Goal: Information Seeking & Learning: Learn about a topic

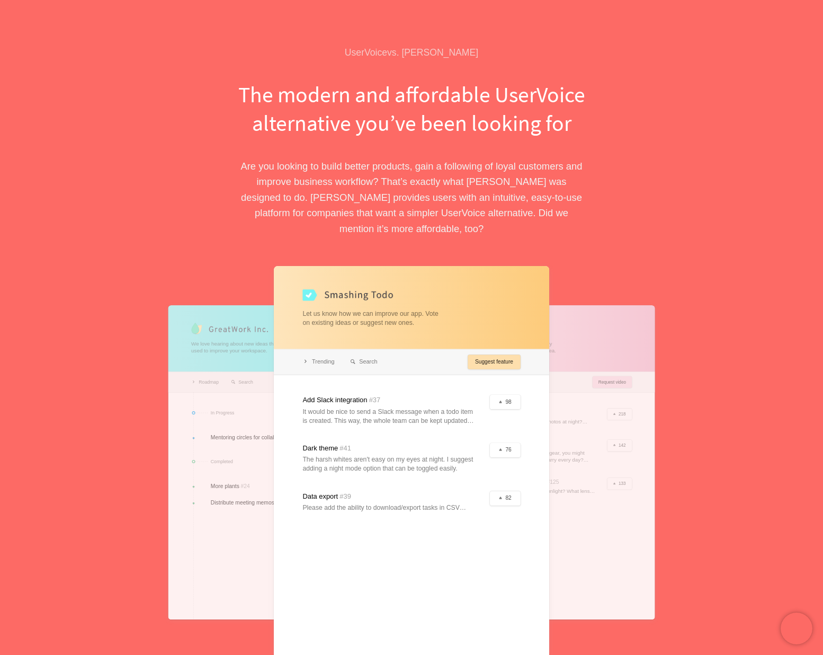
click at [598, 518] on div at bounding box center [544, 462] width 220 height 314
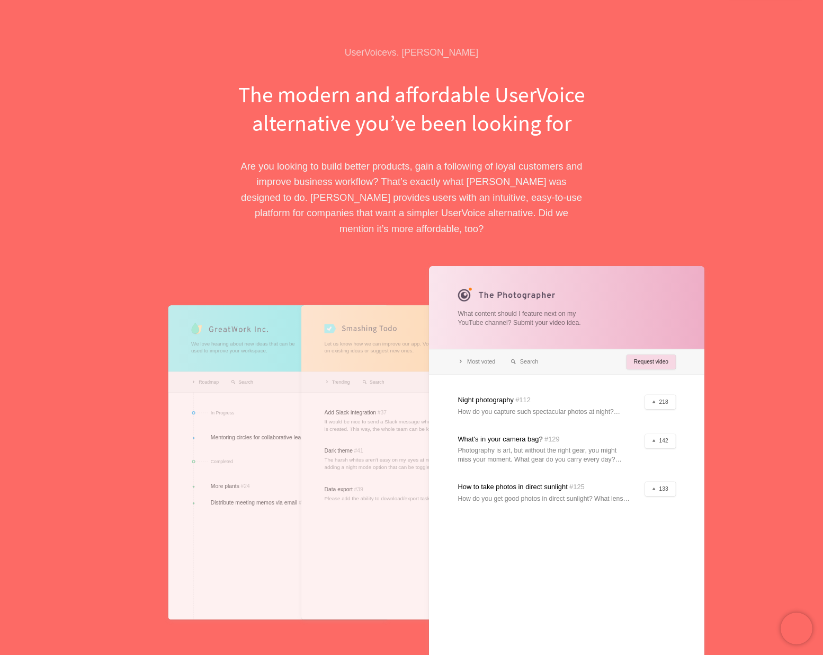
click at [241, 563] on div at bounding box center [278, 462] width 220 height 314
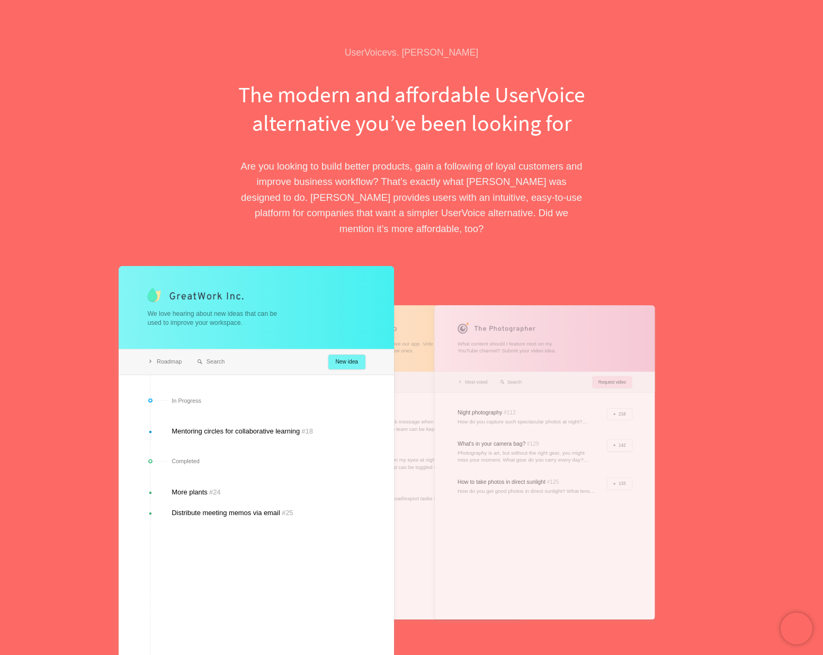
click at [418, 318] on div at bounding box center [411, 462] width 220 height 314
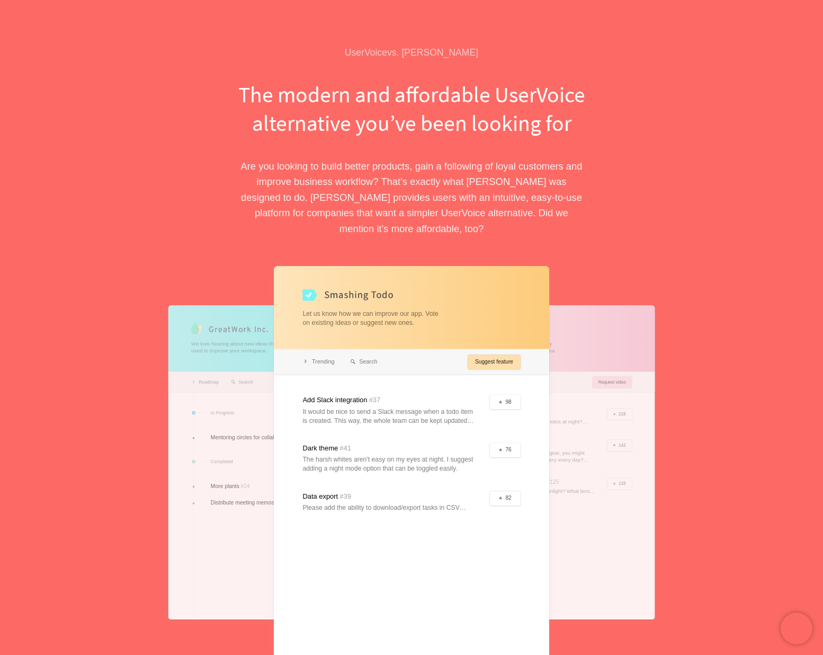
click at [504, 347] on div at bounding box center [412, 462] width 276 height 393
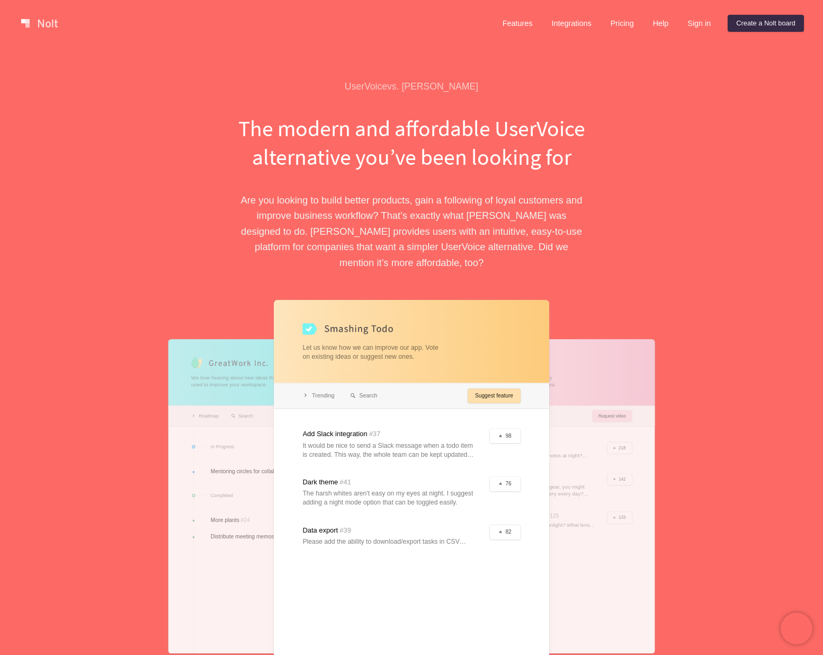
click at [48, 26] on link at bounding box center [39, 23] width 45 height 17
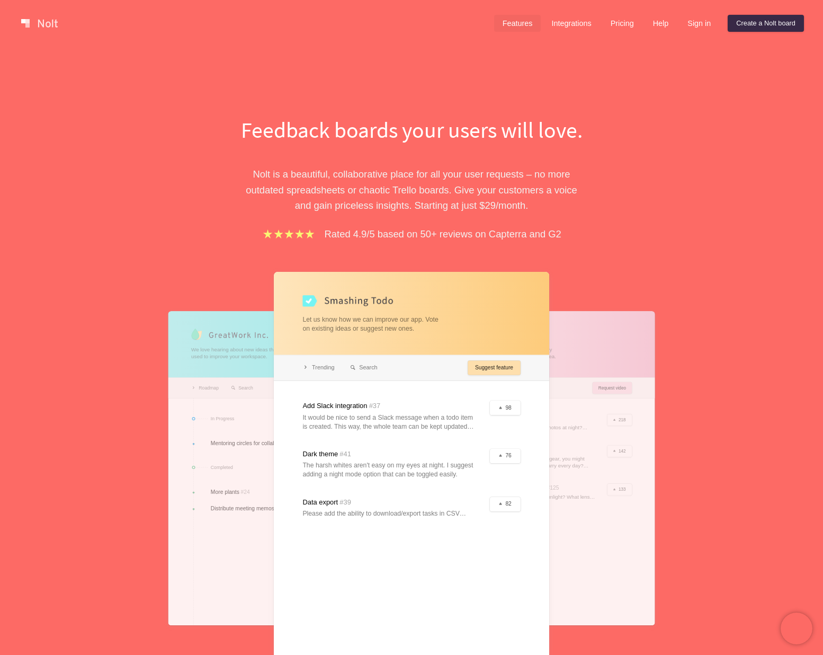
click at [505, 26] on link "Features" at bounding box center [517, 23] width 47 height 17
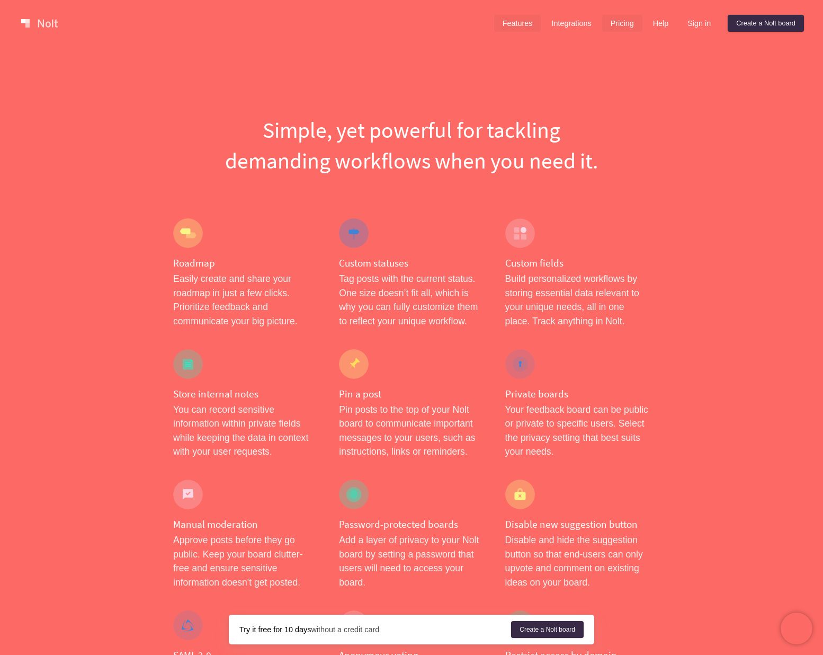
click at [616, 21] on link "Pricing" at bounding box center [622, 23] width 40 height 17
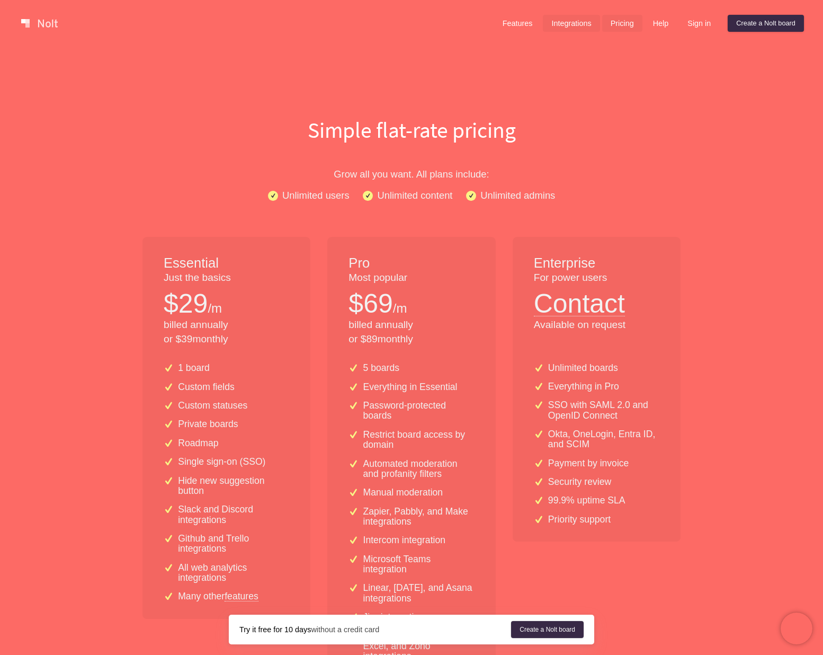
click at [555, 25] on link "Integrations" at bounding box center [571, 23] width 57 height 17
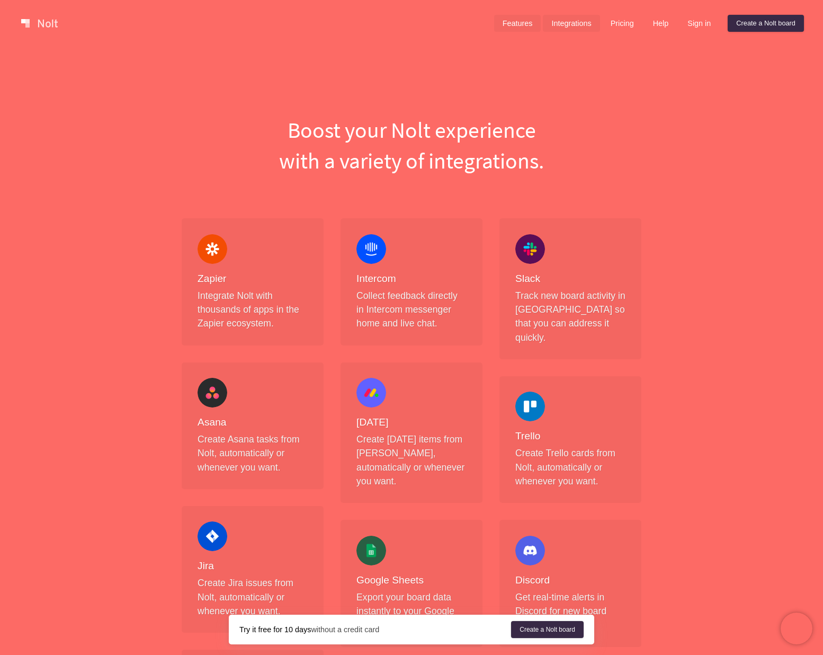
click at [504, 19] on link "Features" at bounding box center [517, 23] width 47 height 17
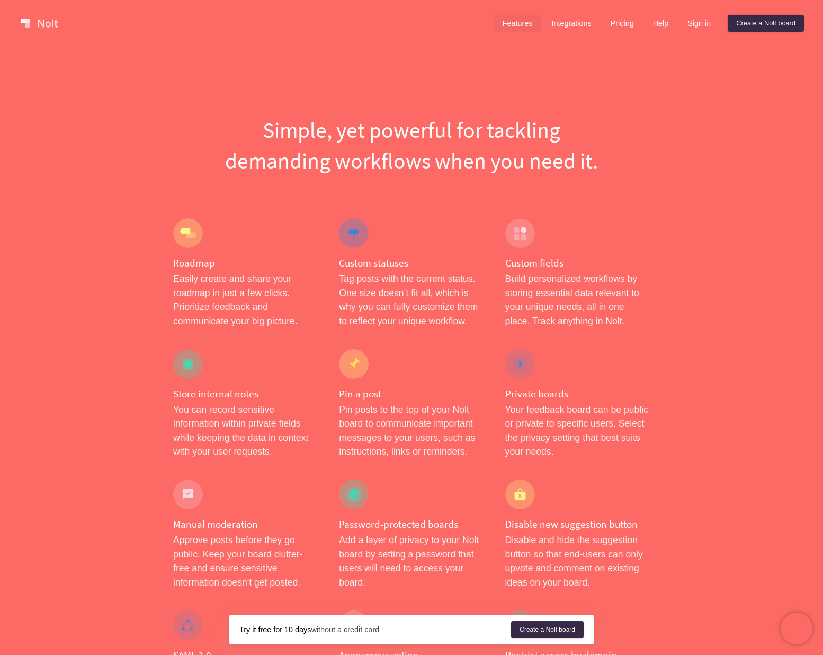
click at [627, 21] on link "Pricing" at bounding box center [622, 23] width 40 height 17
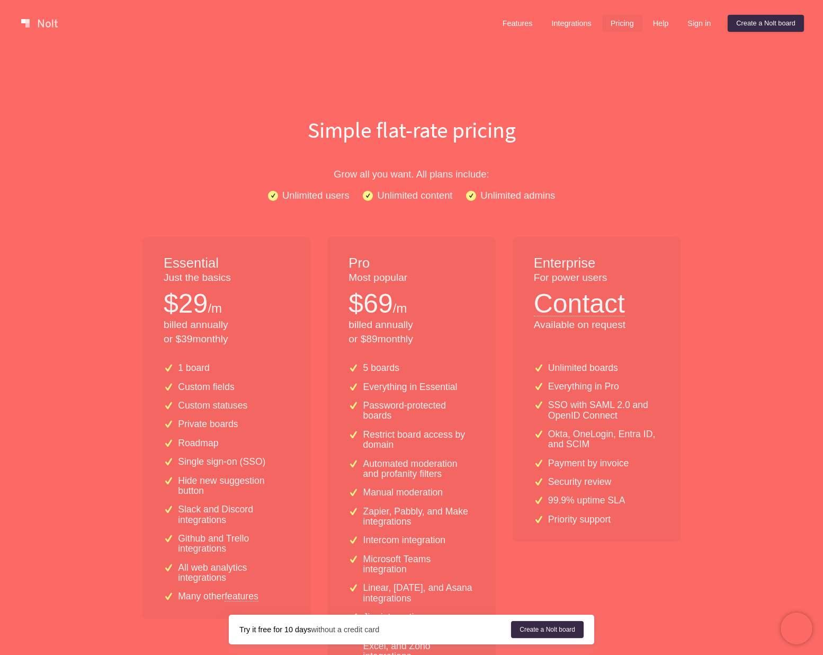
click at [131, 239] on div "Essential Just the basics $ 29 /m billed annually or $ 39 monthly 1 board Custo…" at bounding box center [412, 485] width 572 height 496
click at [39, 23] on link at bounding box center [39, 23] width 45 height 17
